Goal: Browse casually: Explore the website without a specific task or goal

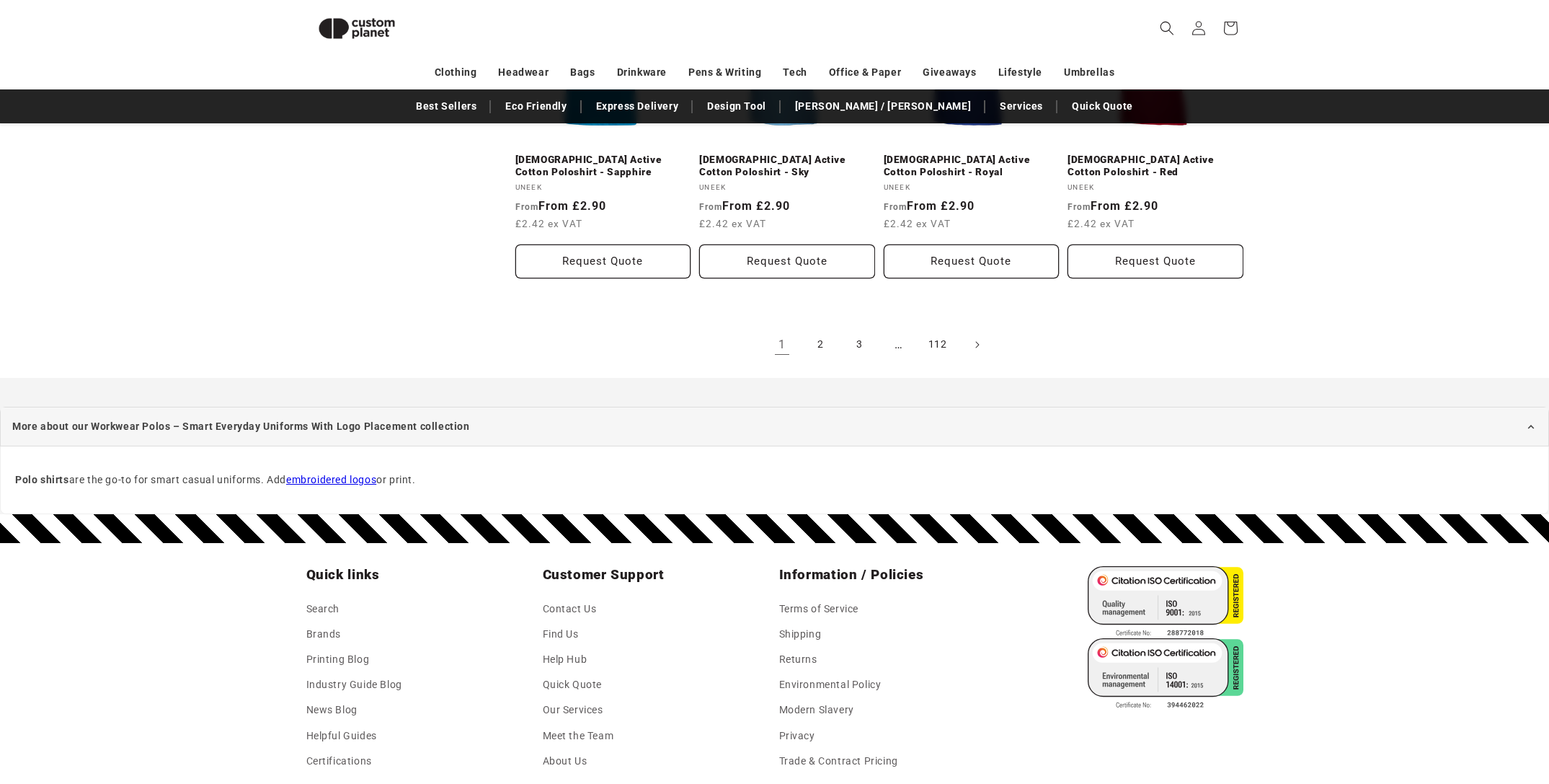
scroll to position [1660, 0]
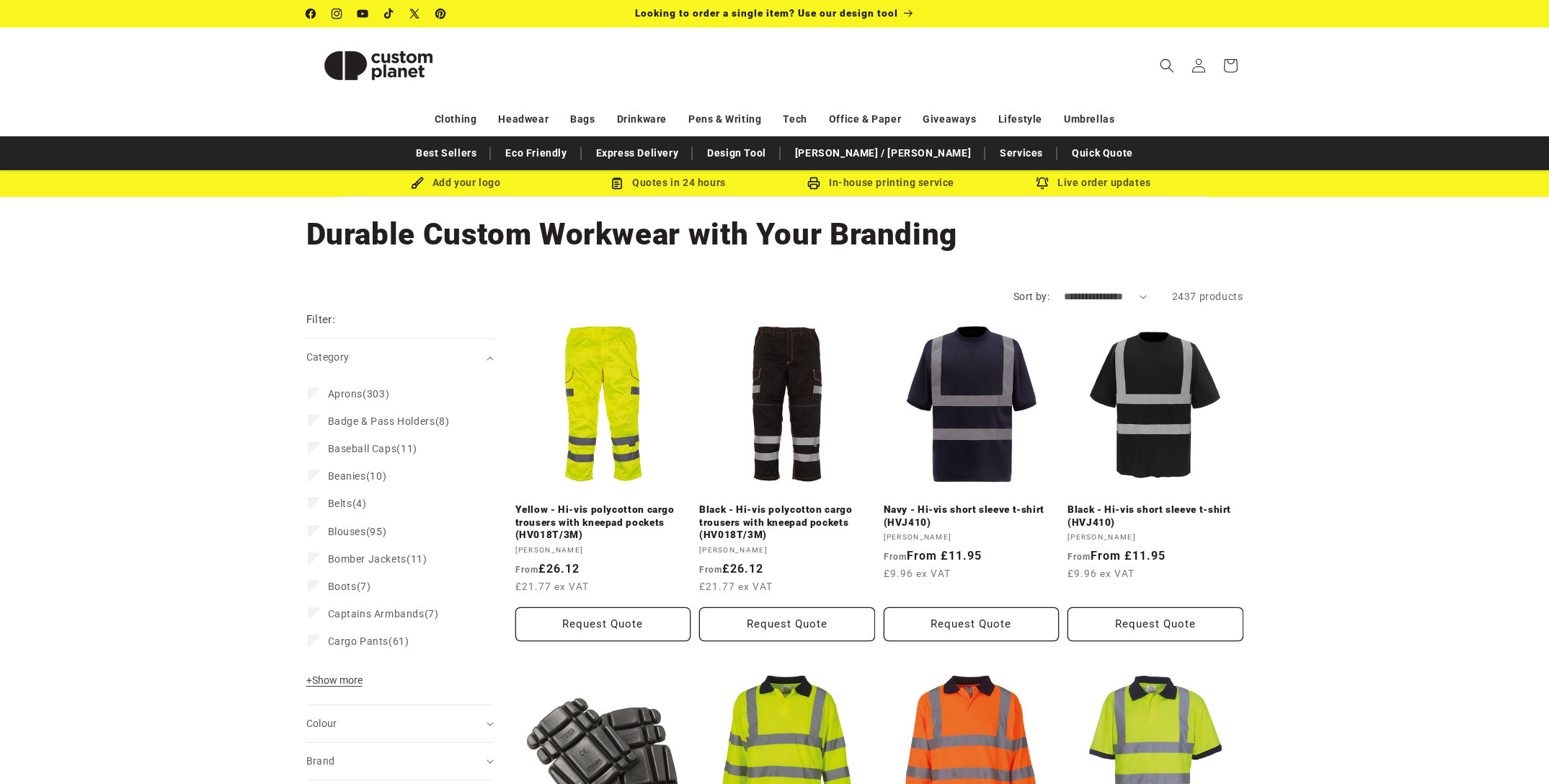
scroll to position [1392, 0]
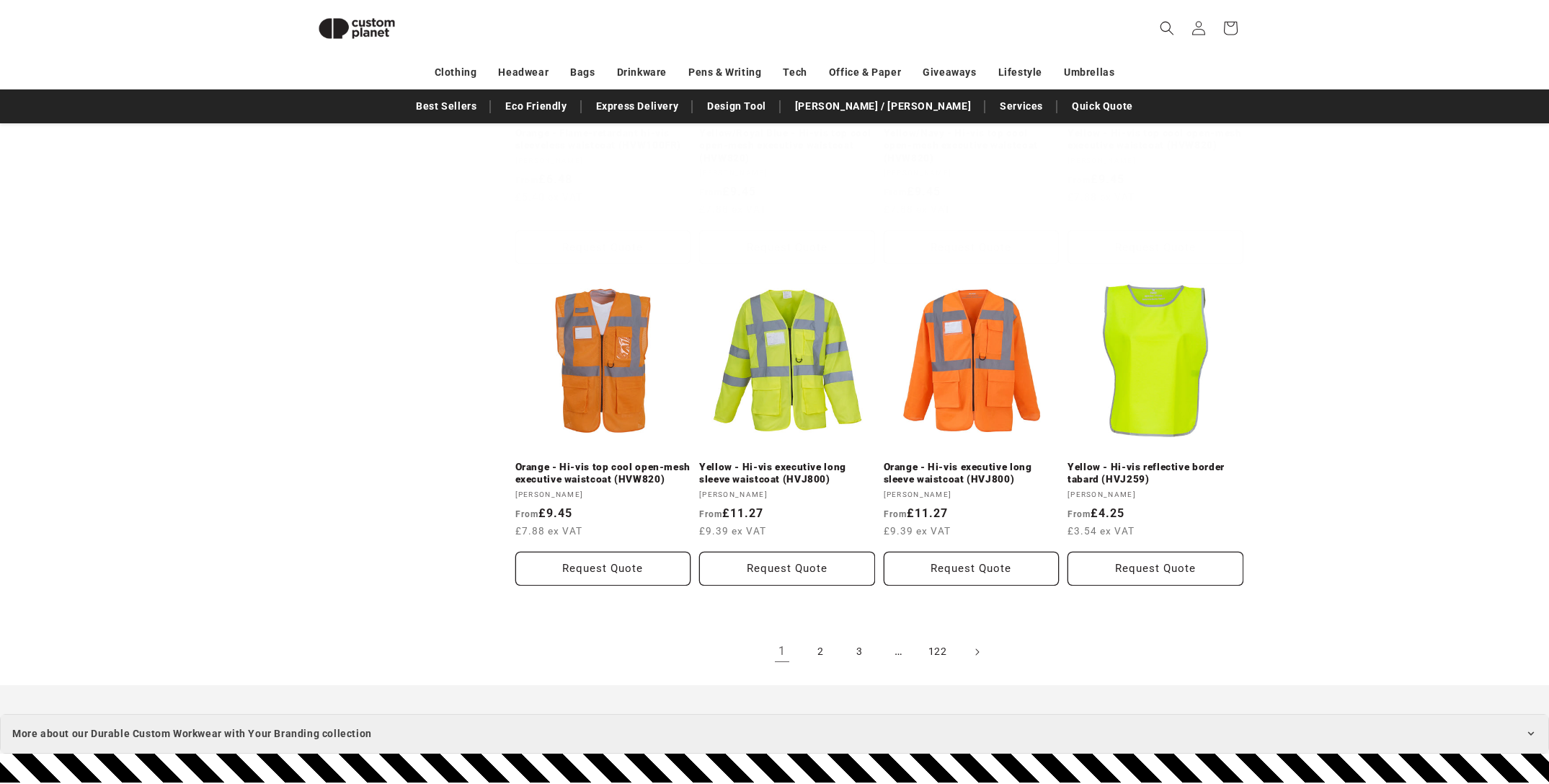
click at [705, 713] on summary "More about our Durable Custom Workwear with Your Branding collection" at bounding box center [774, 733] width 1549 height 40
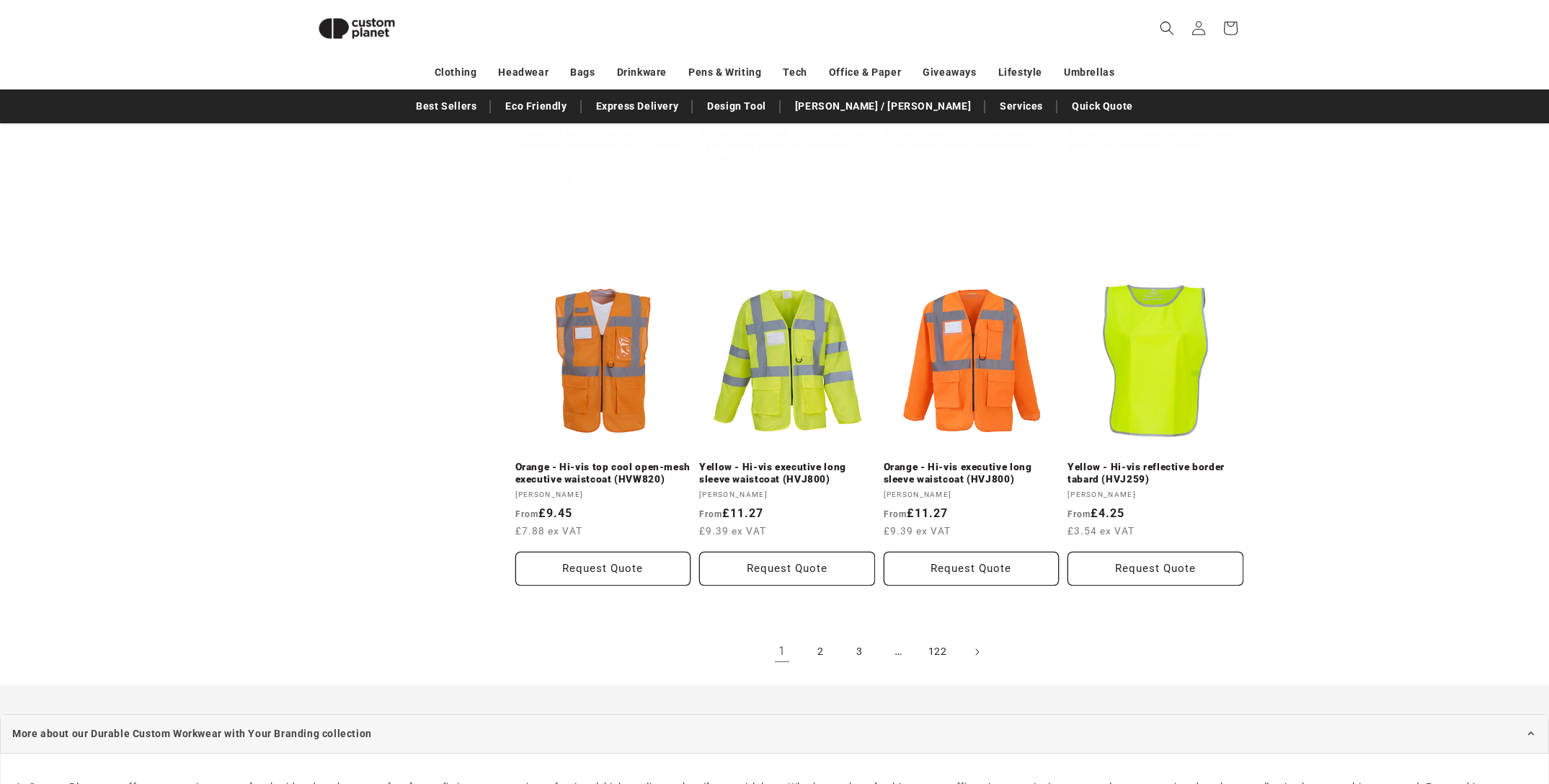
scroll to position [1818, 0]
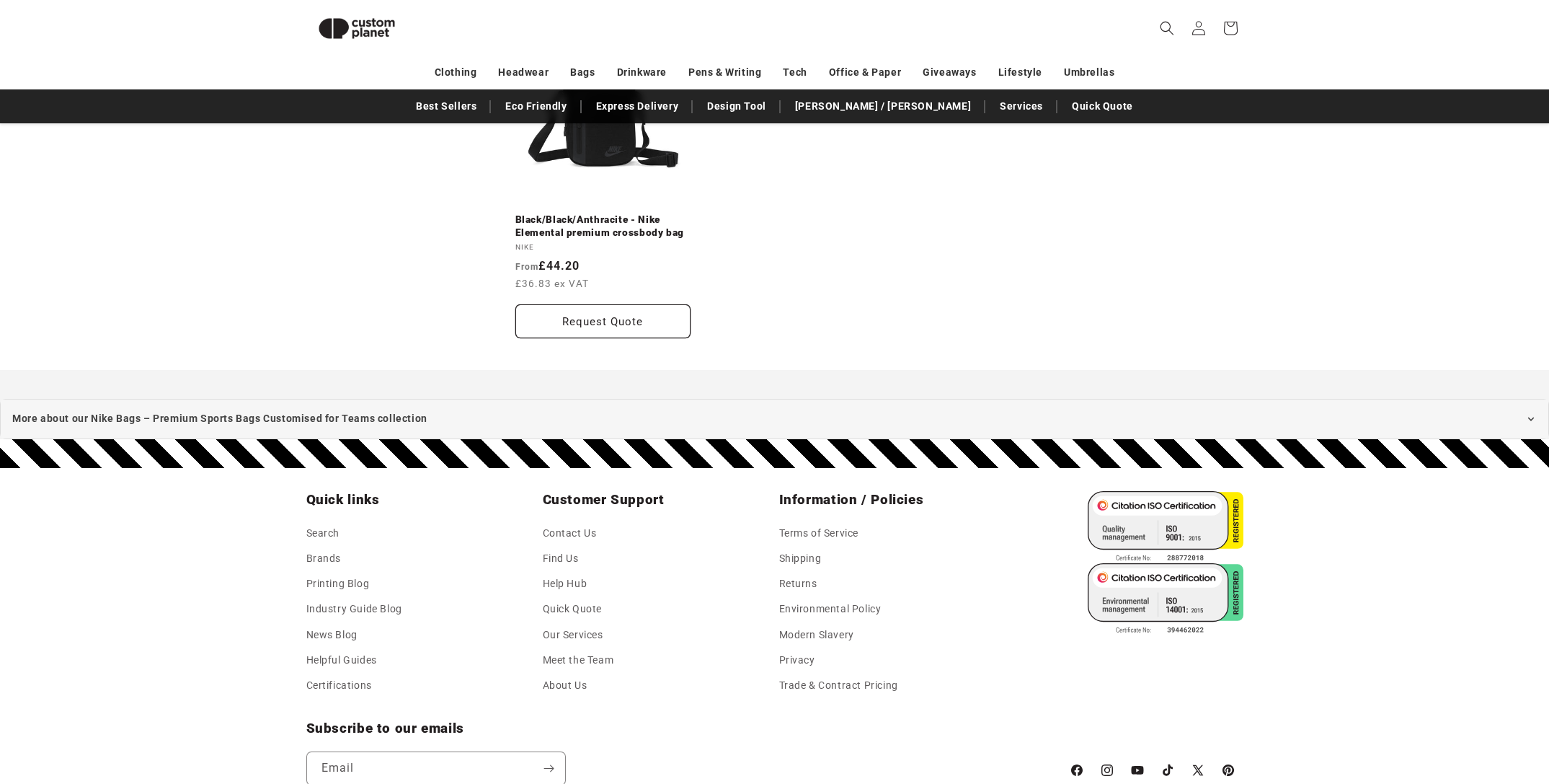
scroll to position [1053, 0]
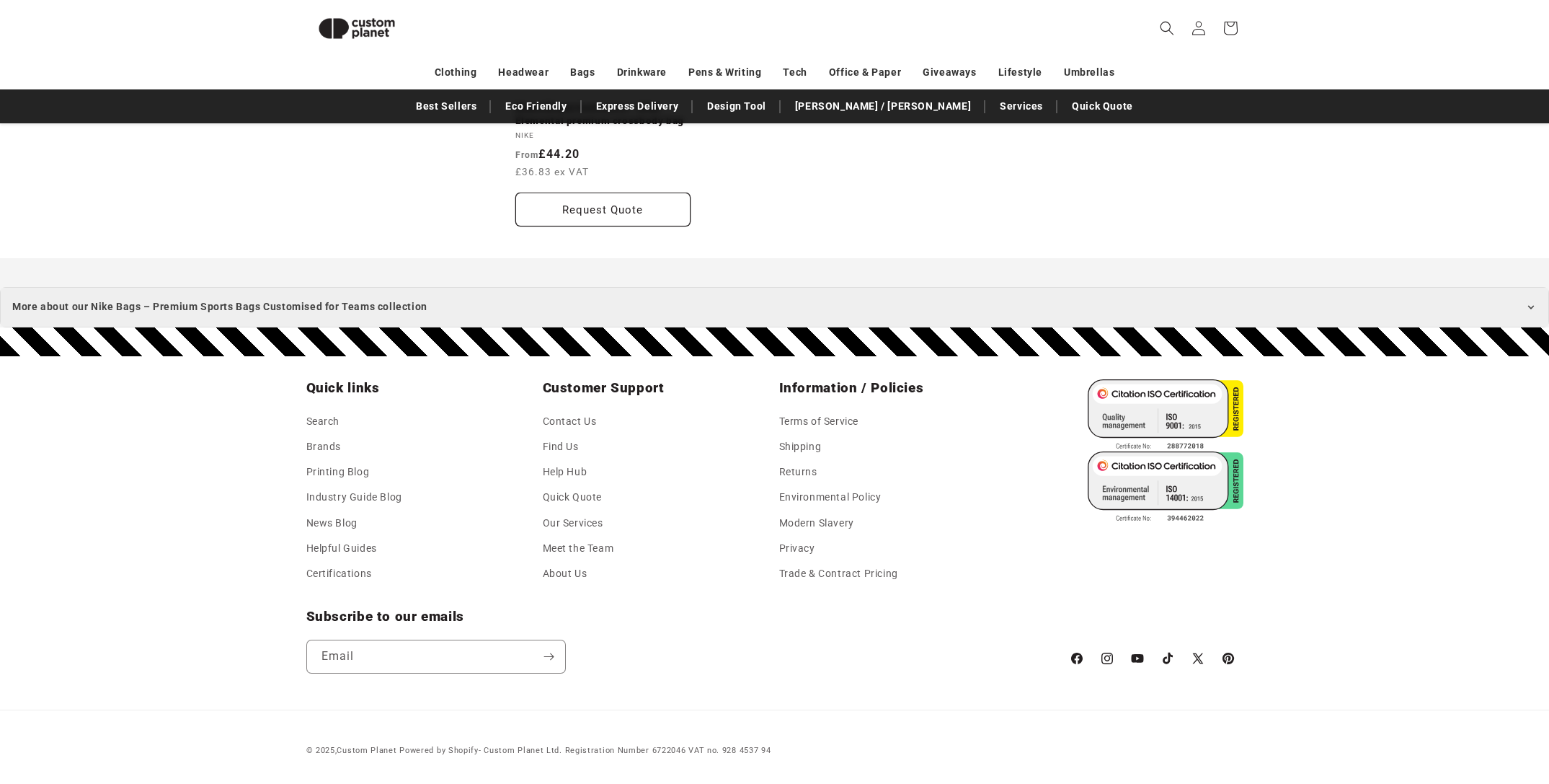
click at [521, 300] on summary "More about our Nike Bags – Premium Sports Bags Customised for Teams collection" at bounding box center [774, 307] width 1549 height 40
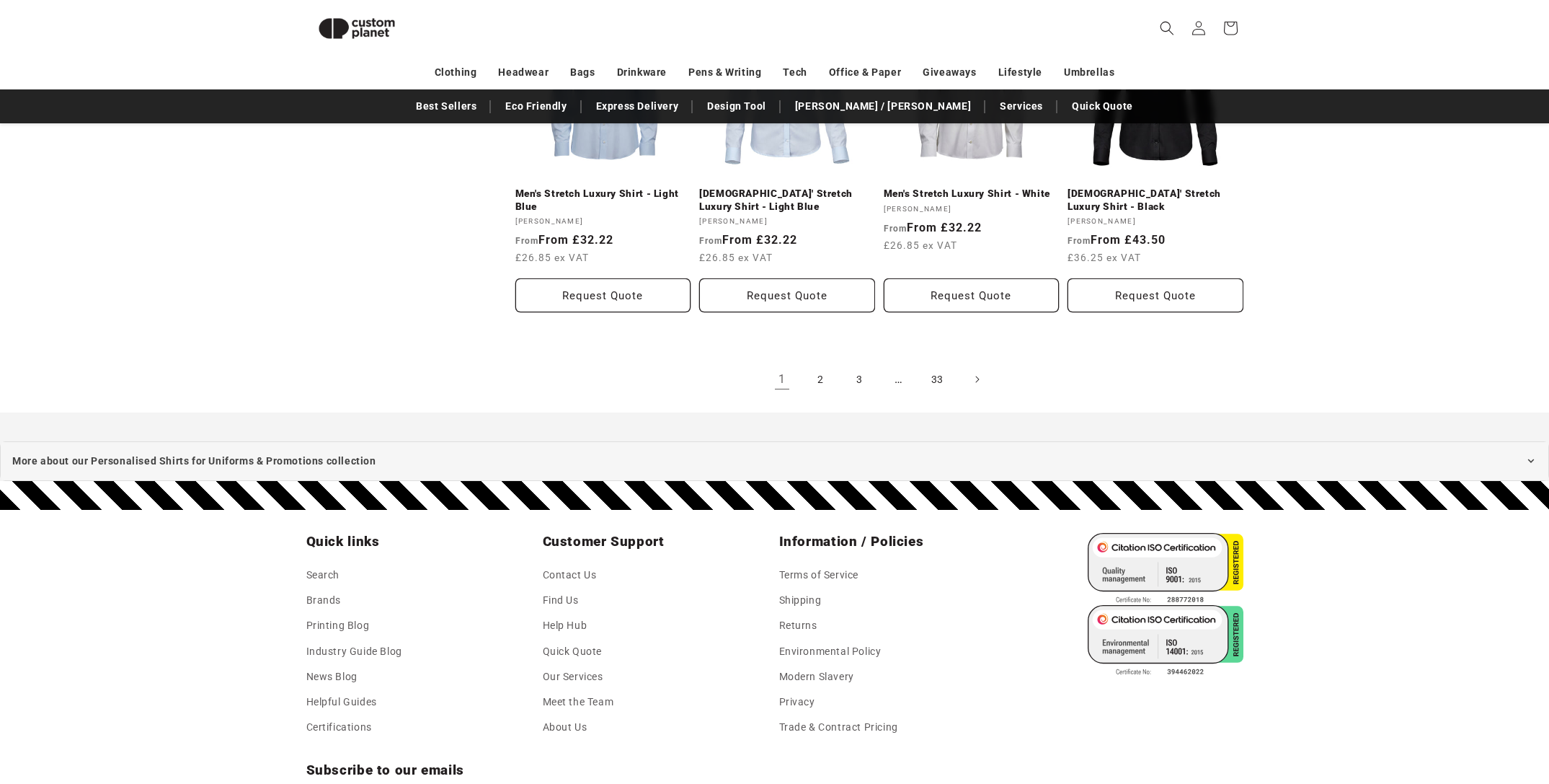
scroll to position [1792, 0]
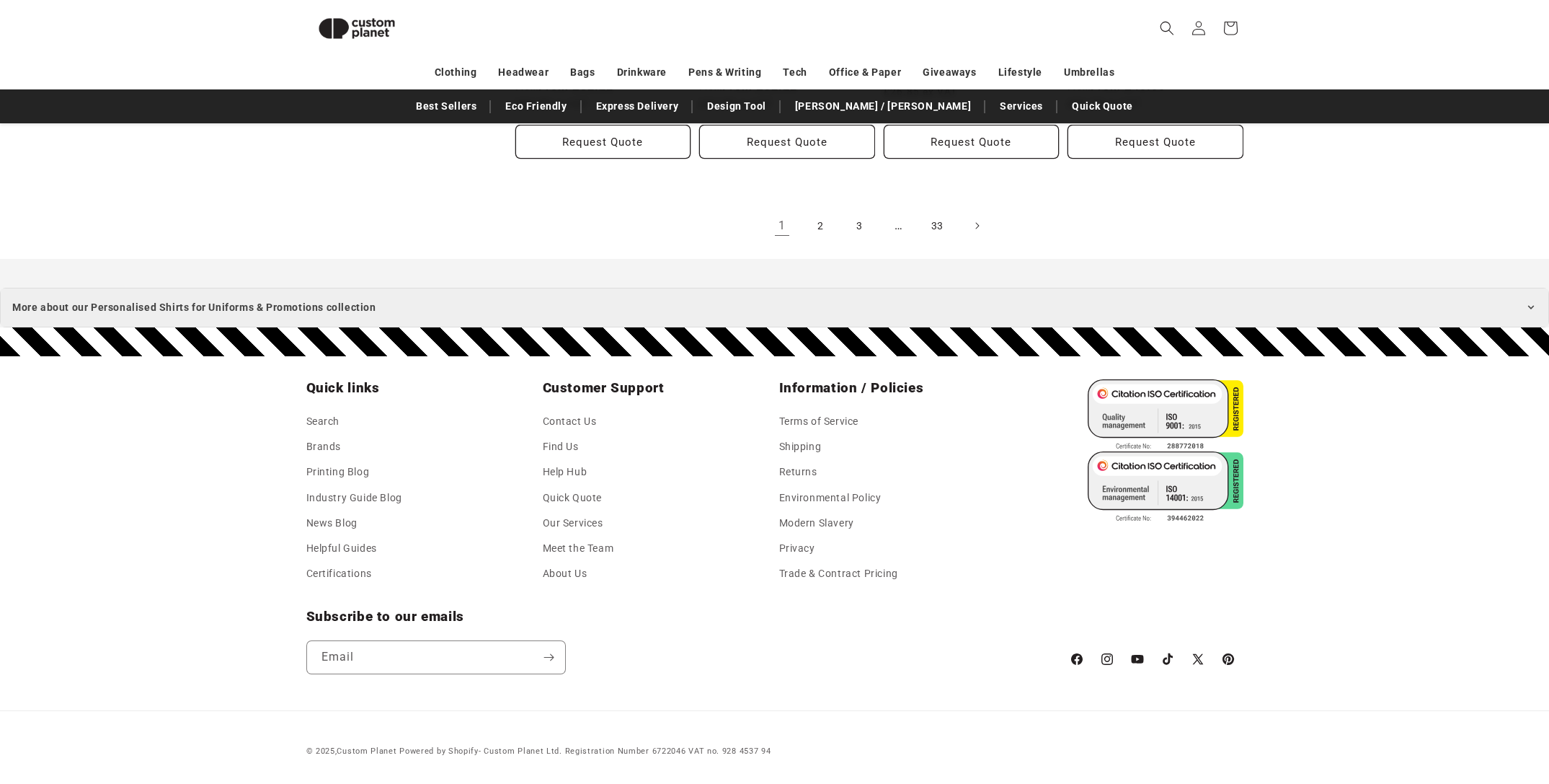
click at [552, 309] on summary "More about our Personalised Shirts for Uniforms & Promotions collection" at bounding box center [774, 307] width 1549 height 40
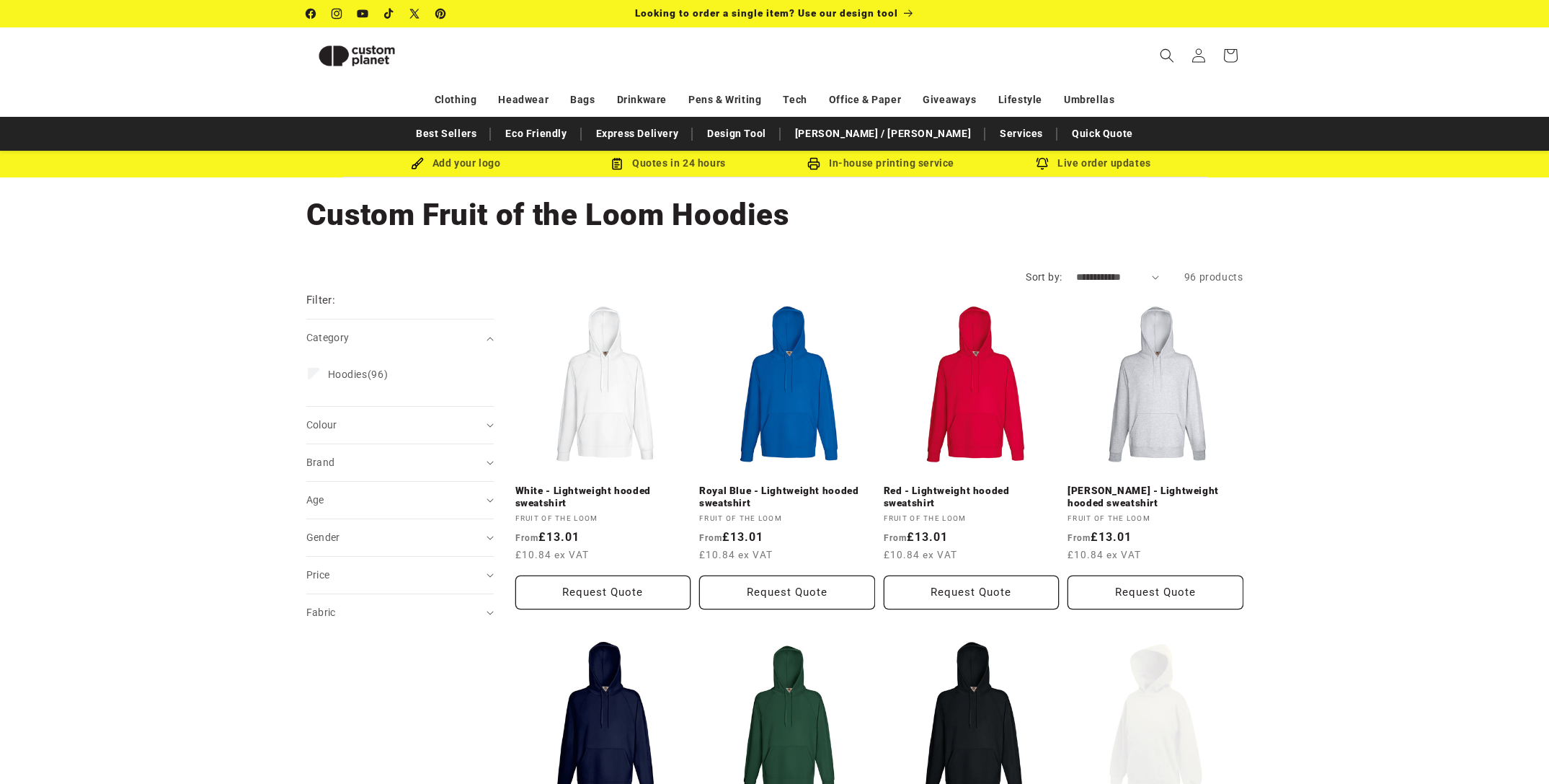
scroll to position [1456, 0]
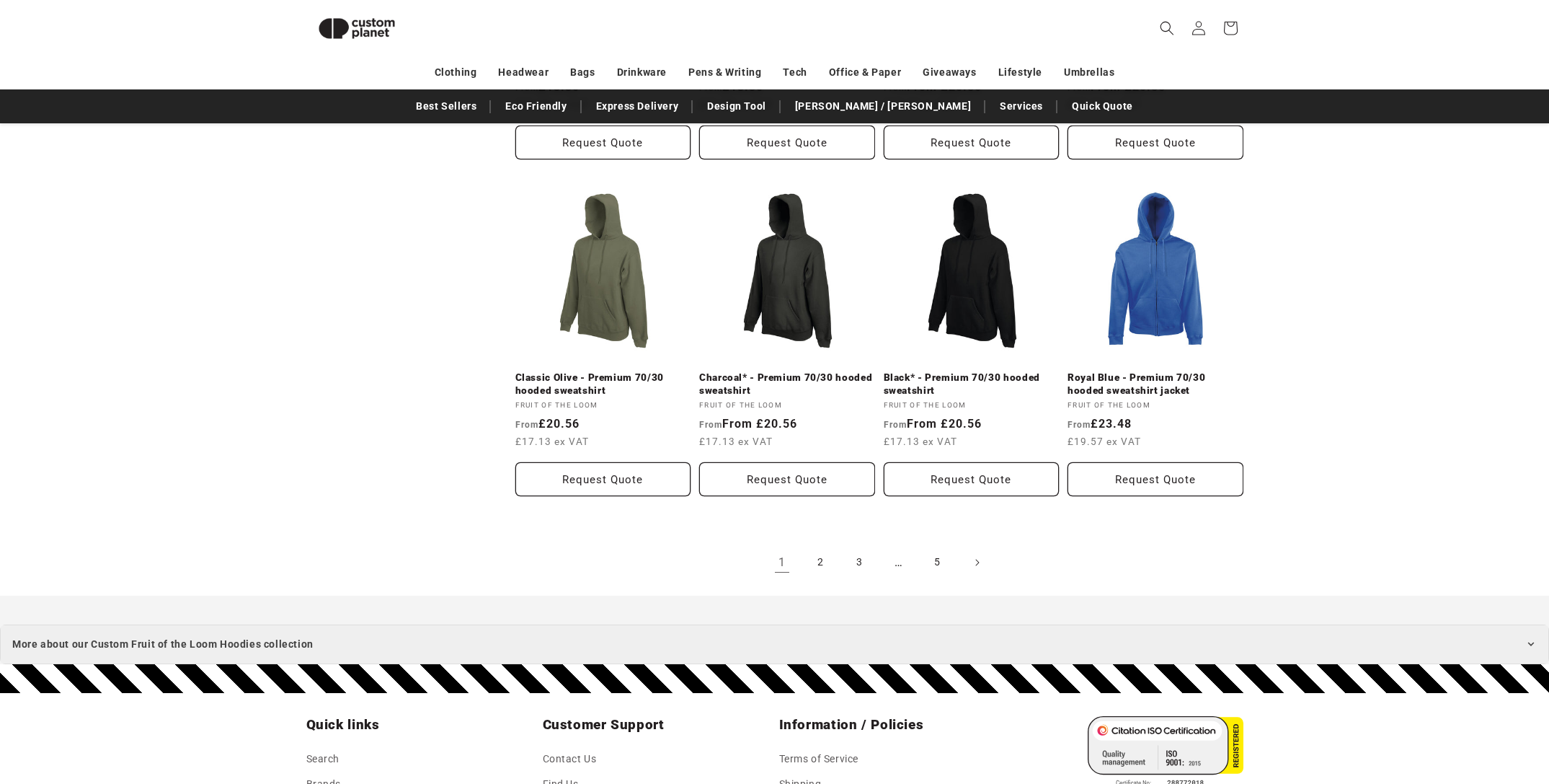
click at [535, 648] on summary "More about our Custom Fruit of the Loom Hoodies collection" at bounding box center [774, 644] width 1549 height 40
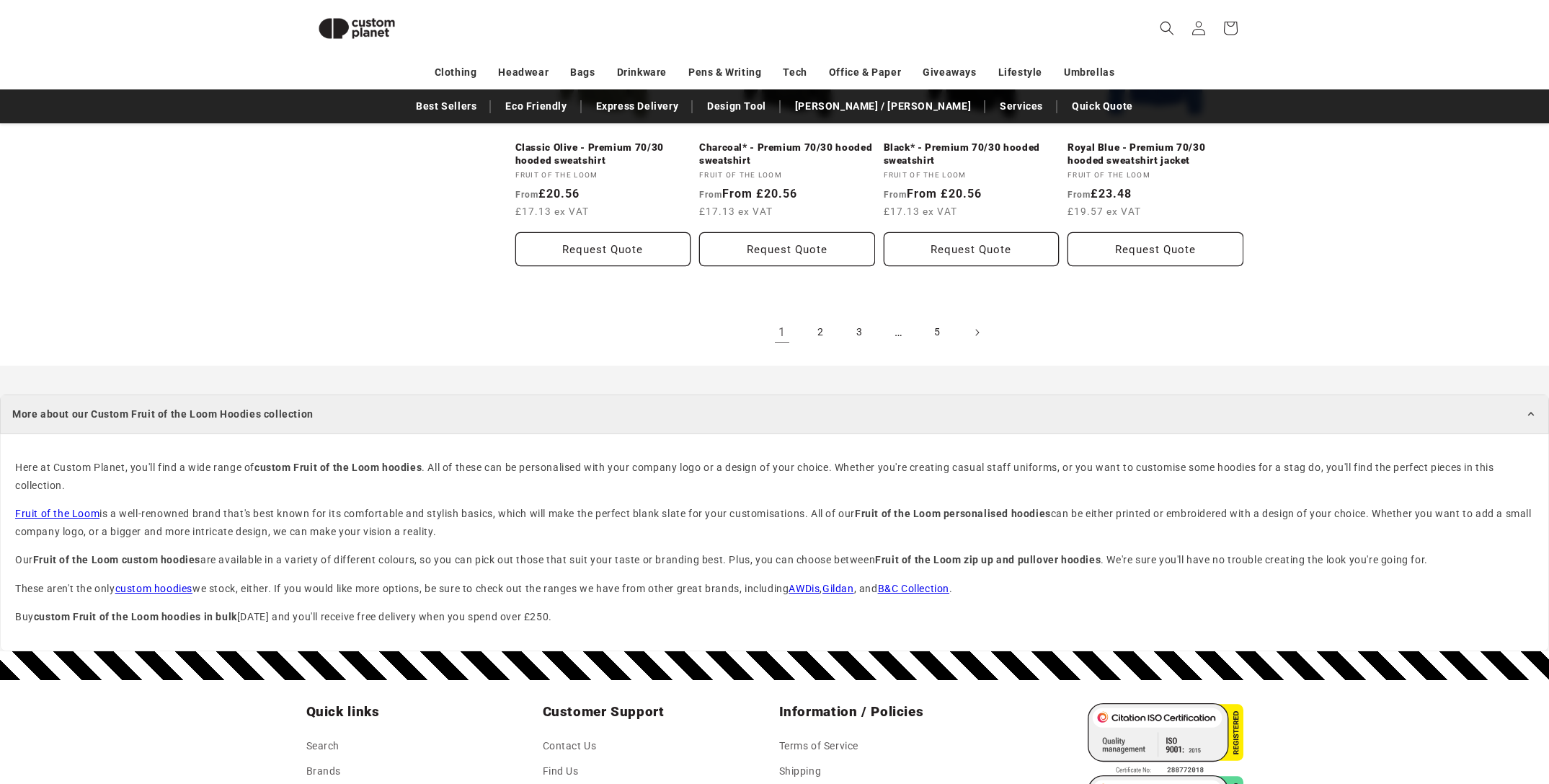
scroll to position [2010, 0]
